Goal: Information Seeking & Learning: Learn about a topic

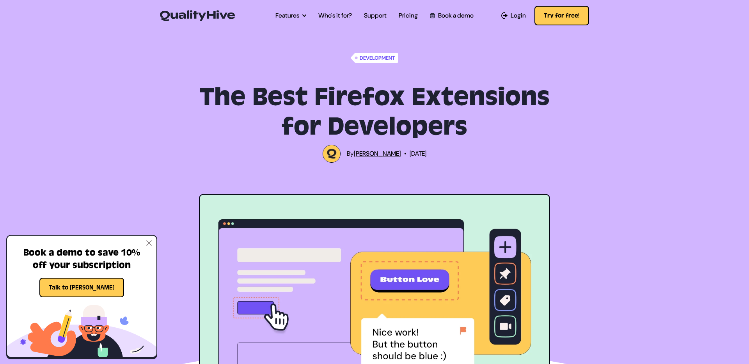
scroll to position [534, 0]
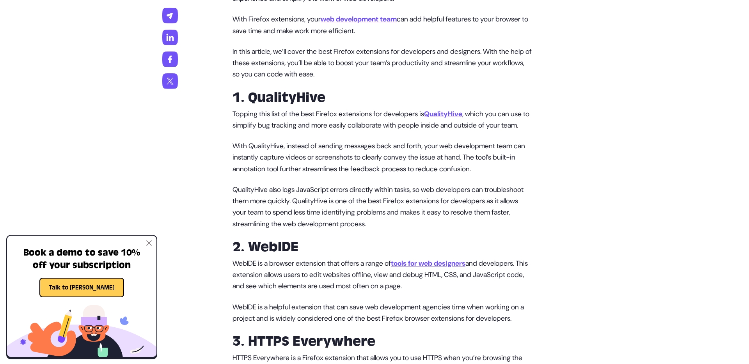
click at [148, 244] on img at bounding box center [148, 242] width 5 height 5
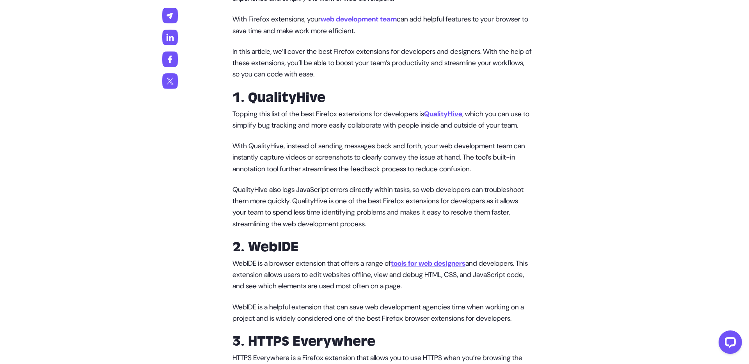
scroll to position [0, 0]
drag, startPoint x: 149, startPoint y: 185, endPoint x: 156, endPoint y: 181, distance: 7.4
drag, startPoint x: 192, startPoint y: 179, endPoint x: 197, endPoint y: 178, distance: 5.1
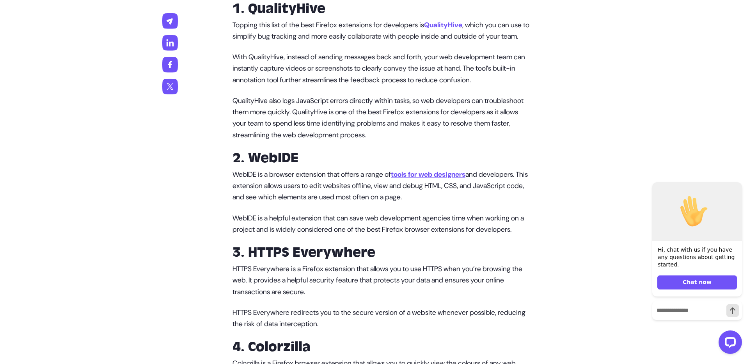
scroll to position [801, 0]
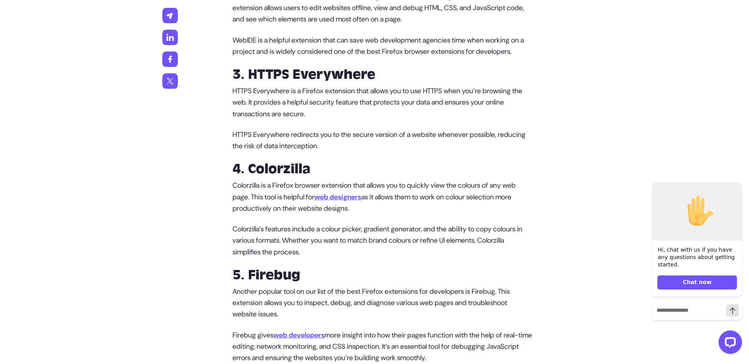
click at [325, 120] on p "HTTPS Everywhere is a Firefox extension that allows you to use HTTPS when you’r…" at bounding box center [383, 102] width 300 height 34
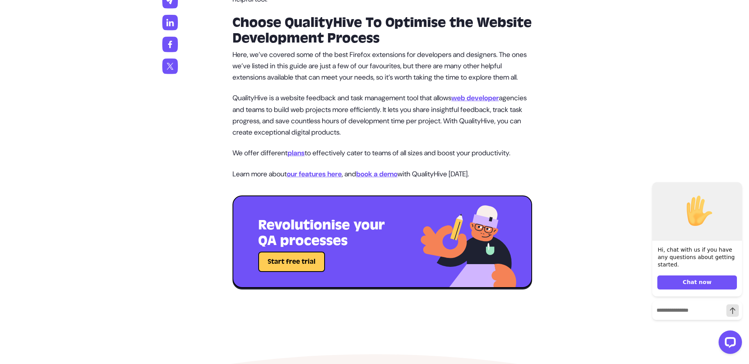
scroll to position [1691, 0]
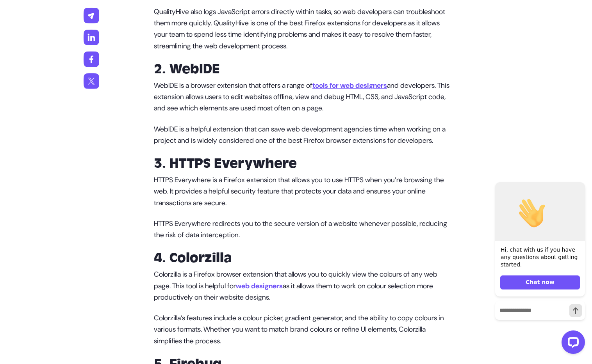
click at [164, 78] on strong "2. WebIDE" at bounding box center [187, 68] width 66 height 17
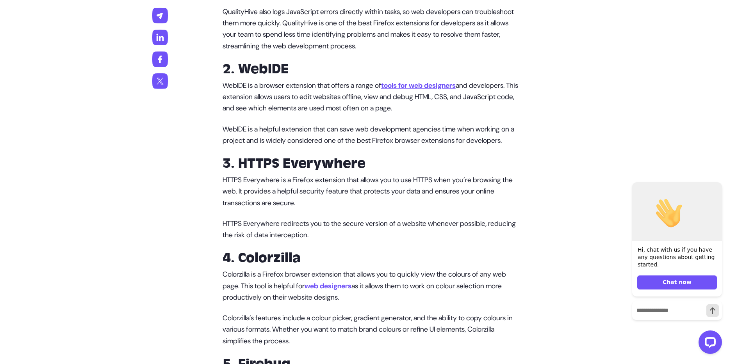
click at [313, 137] on p "WebIDE is a helpful extension that can save web development agencies time when …" at bounding box center [372, 135] width 300 height 23
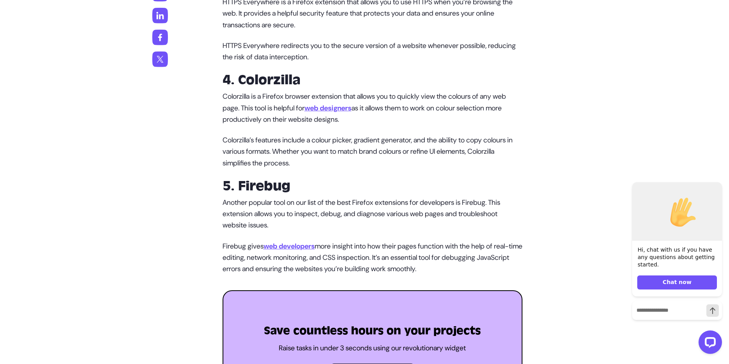
scroll to position [845, 0]
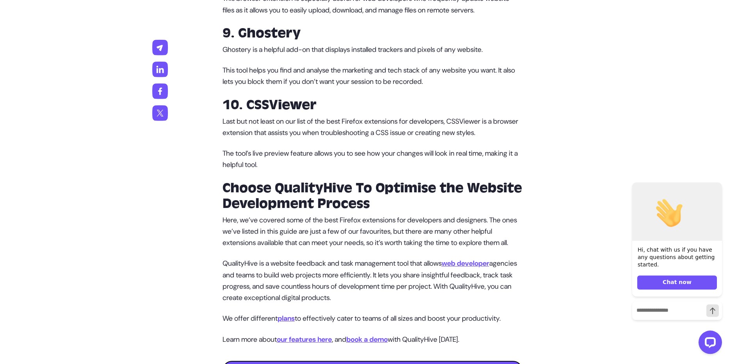
scroll to position [1691, 0]
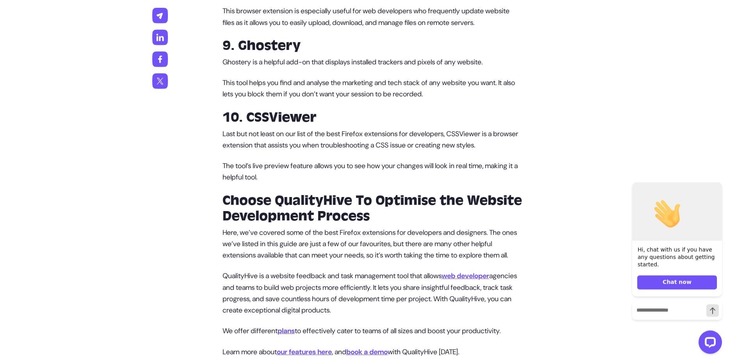
click at [507, 219] on h2 "Choose QualityHive To Optimise the Website Development Process" at bounding box center [372, 208] width 300 height 31
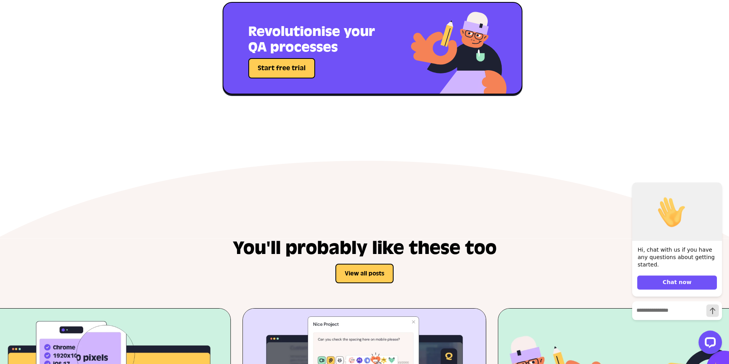
scroll to position [2180, 0]
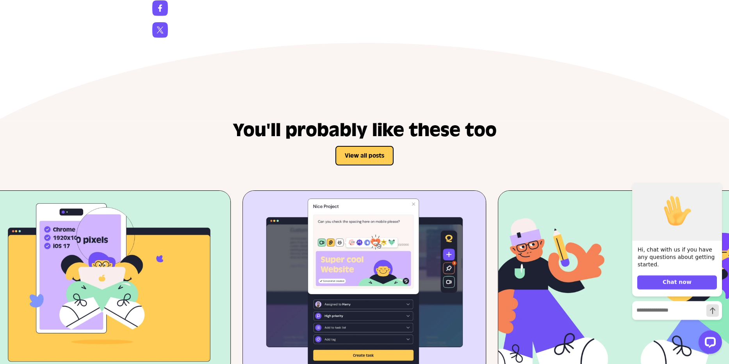
click at [193, 190] on div "You'll probably like these too View all posts" at bounding box center [364, 155] width 450 height 69
